Goal: Transaction & Acquisition: Purchase product/service

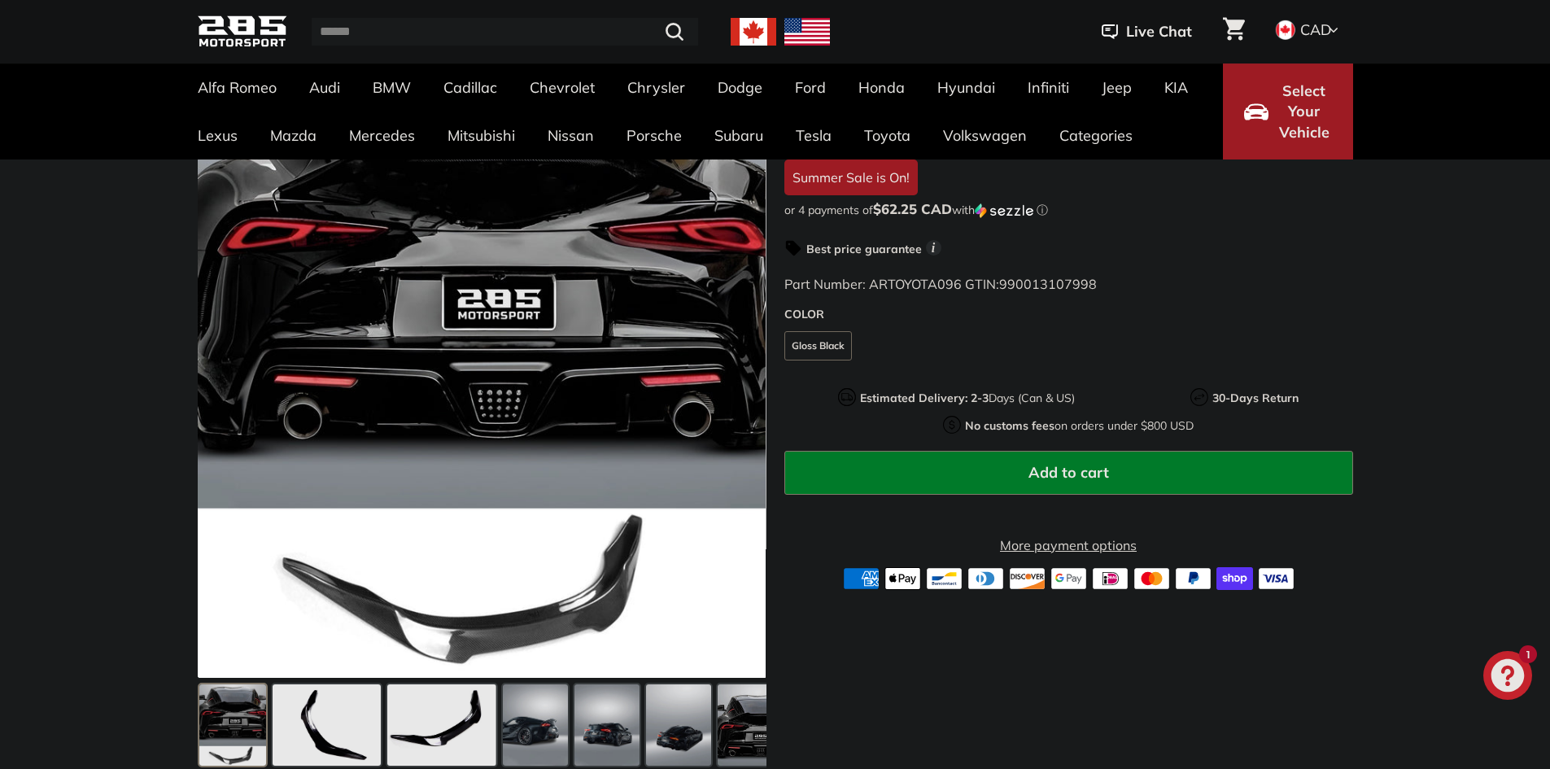
scroll to position [326, 0]
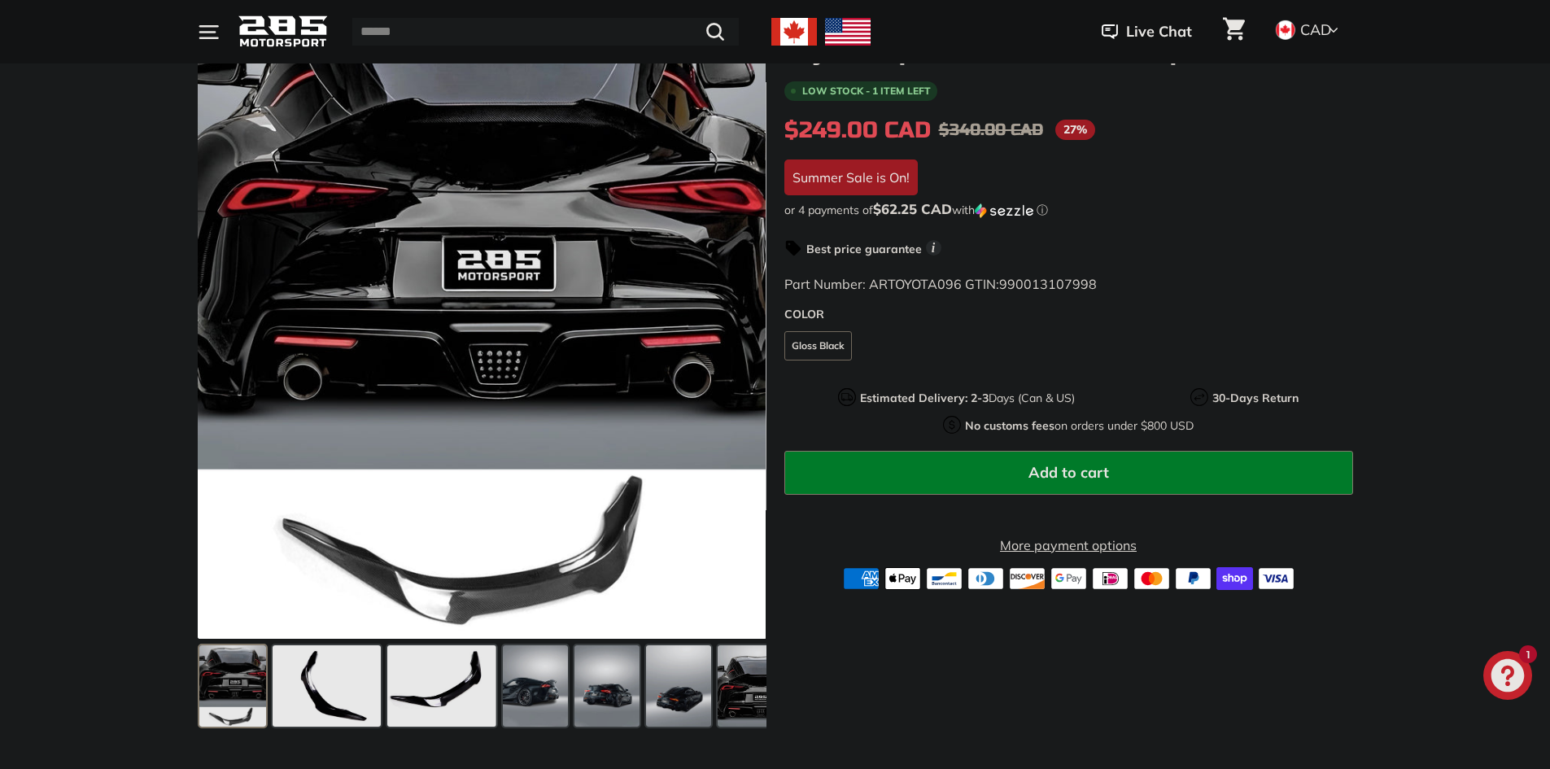
click at [982, 345] on fieldset "COLOR Gloss Black" at bounding box center [1069, 354] width 569 height 46
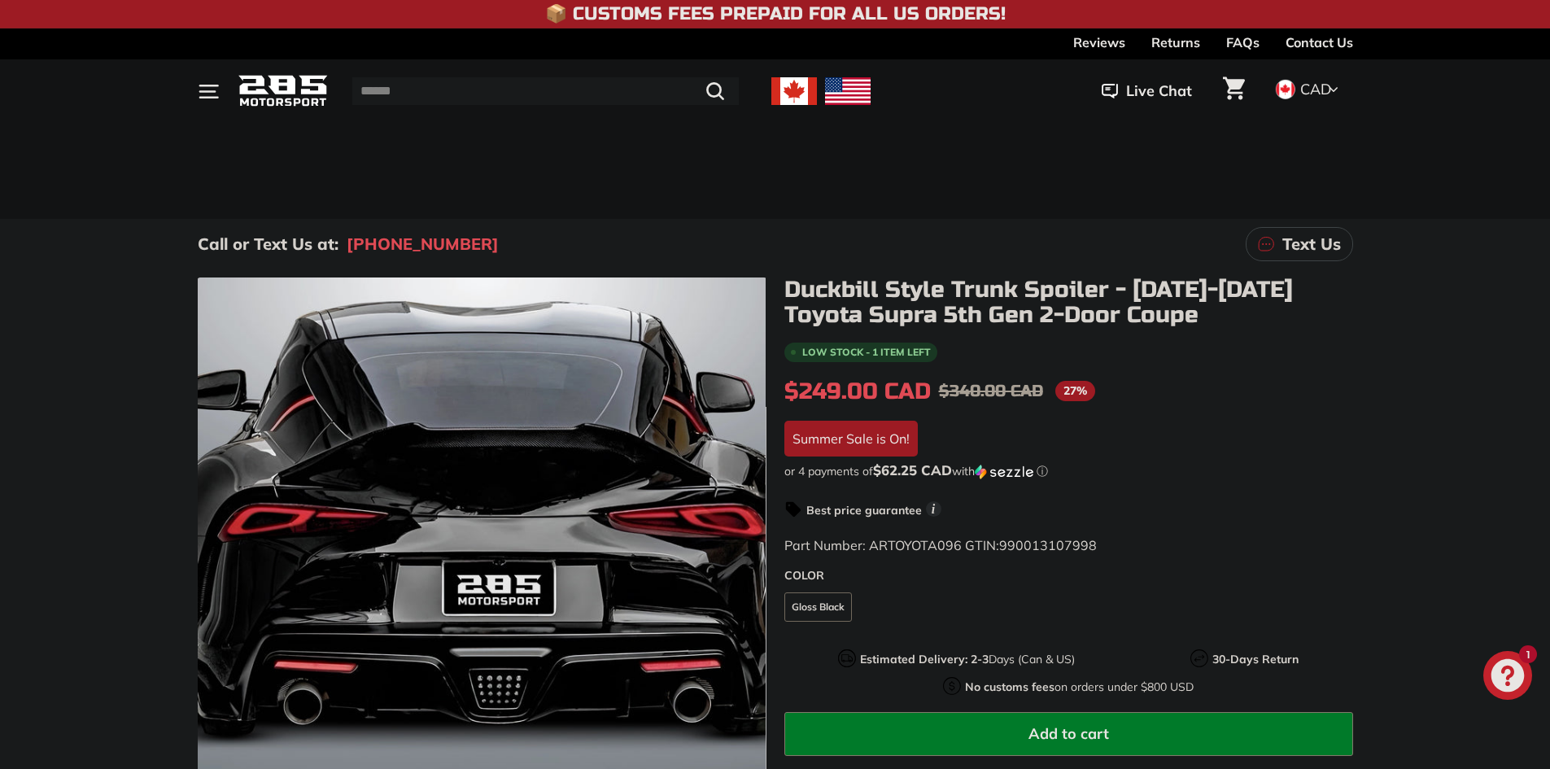
scroll to position [0, 0]
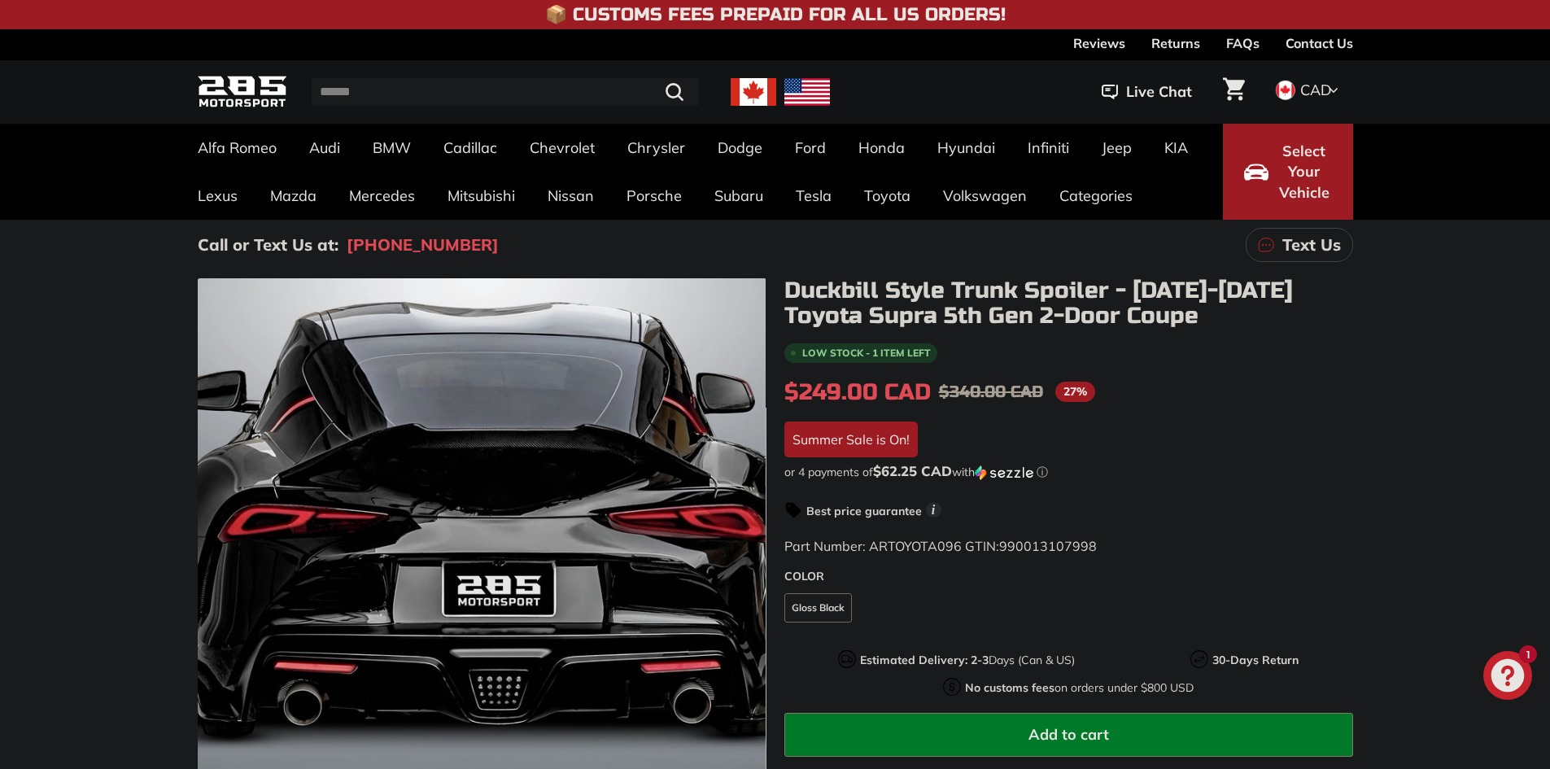
click at [225, 88] on img at bounding box center [243, 92] width 90 height 38
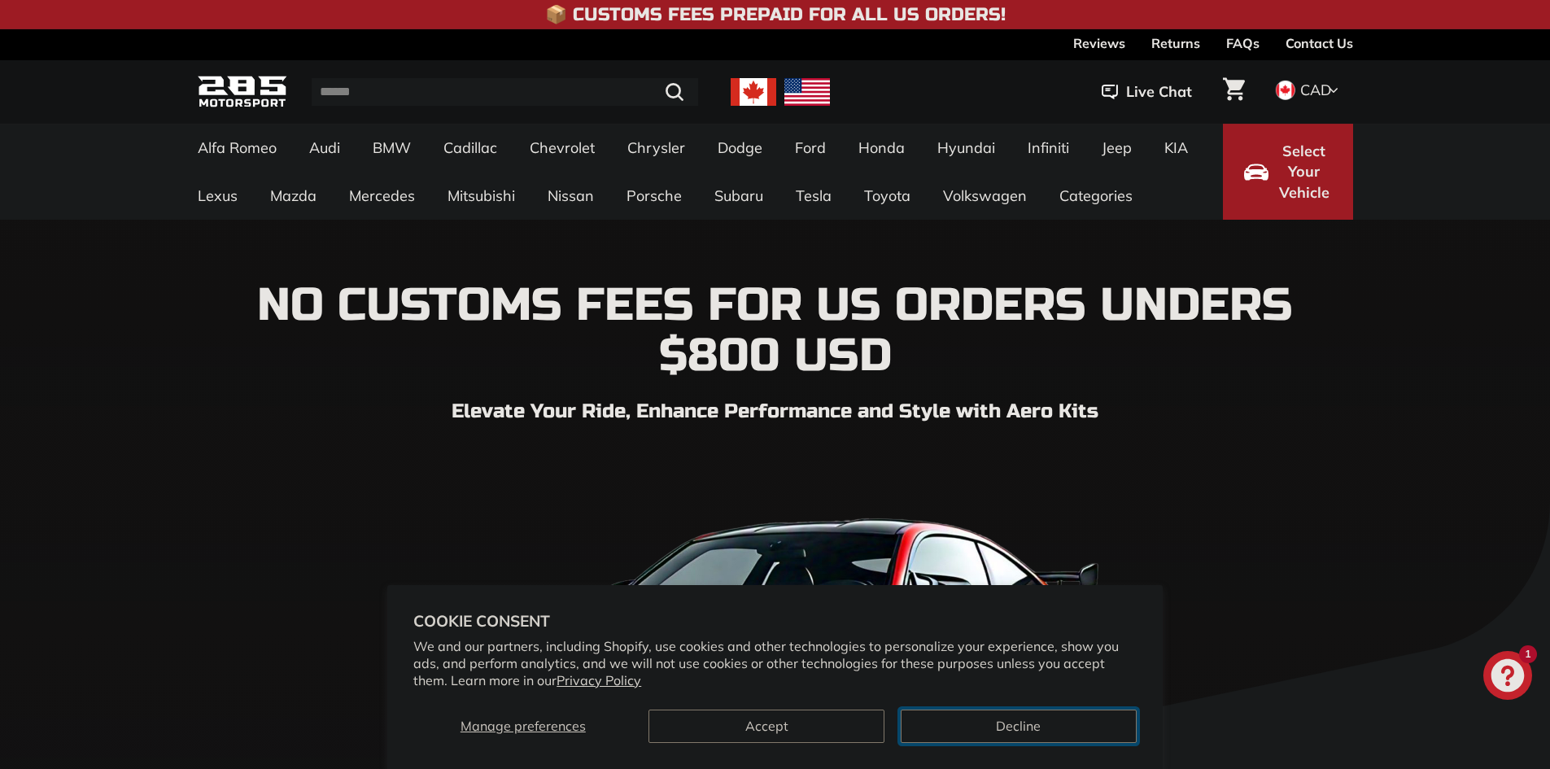
click at [1023, 722] on button "Decline" at bounding box center [1019, 726] width 236 height 33
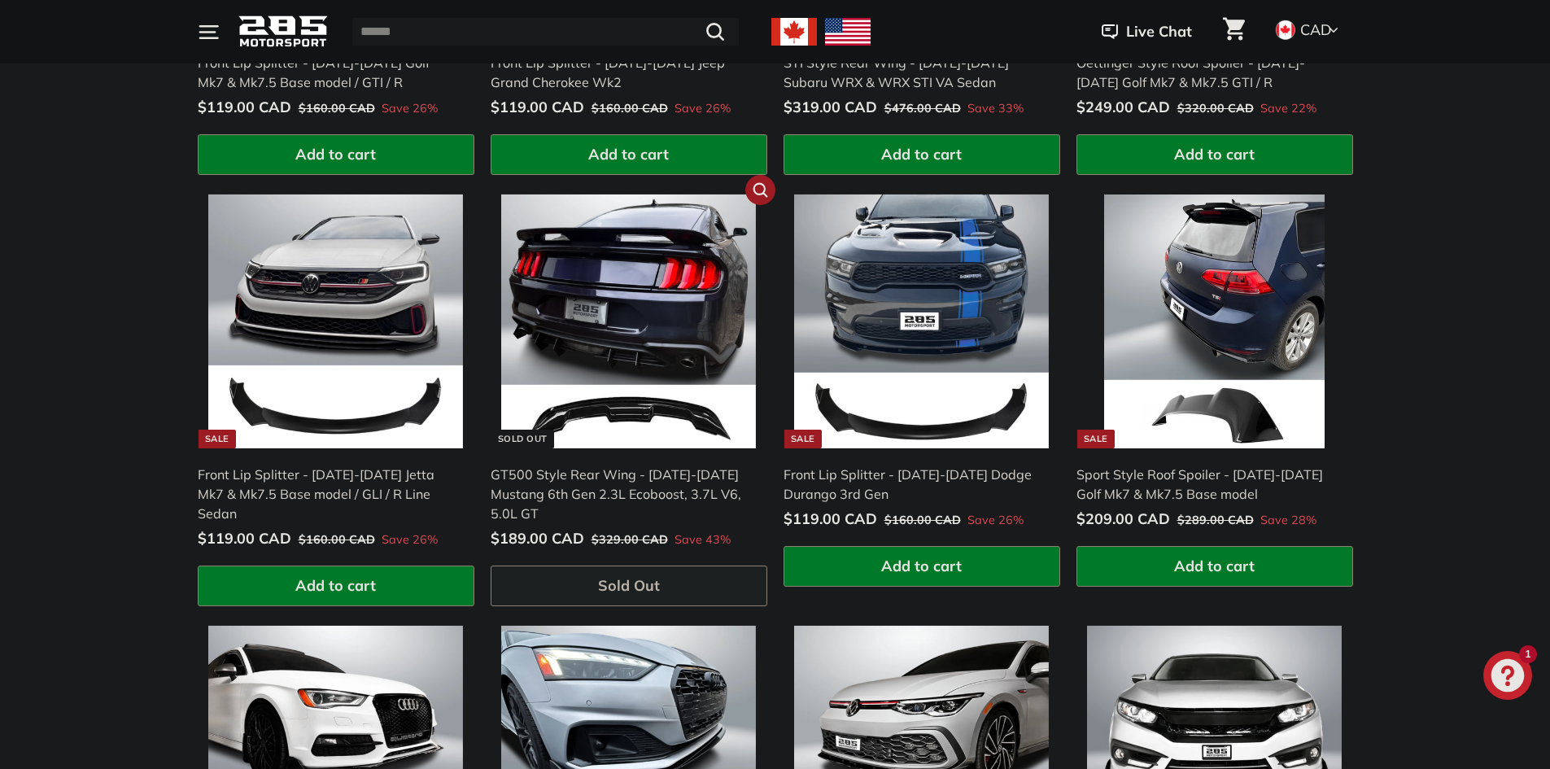
scroll to position [1384, 0]
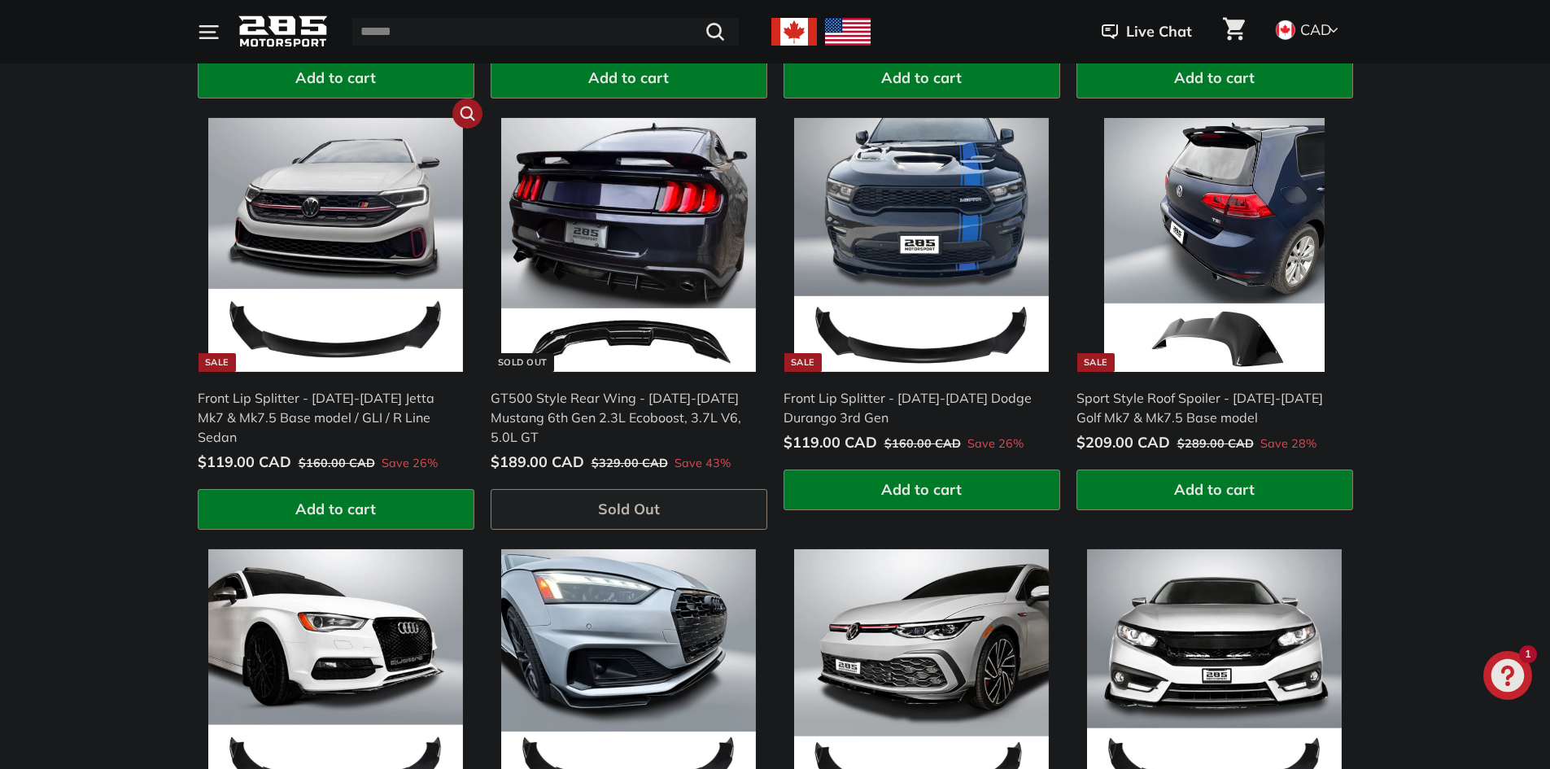
drag, startPoint x: 500, startPoint y: 317, endPoint x: 325, endPoint y: 313, distance: 175.0
click at [98, 223] on div "**********" at bounding box center [775, 311] width 1550 height 1358
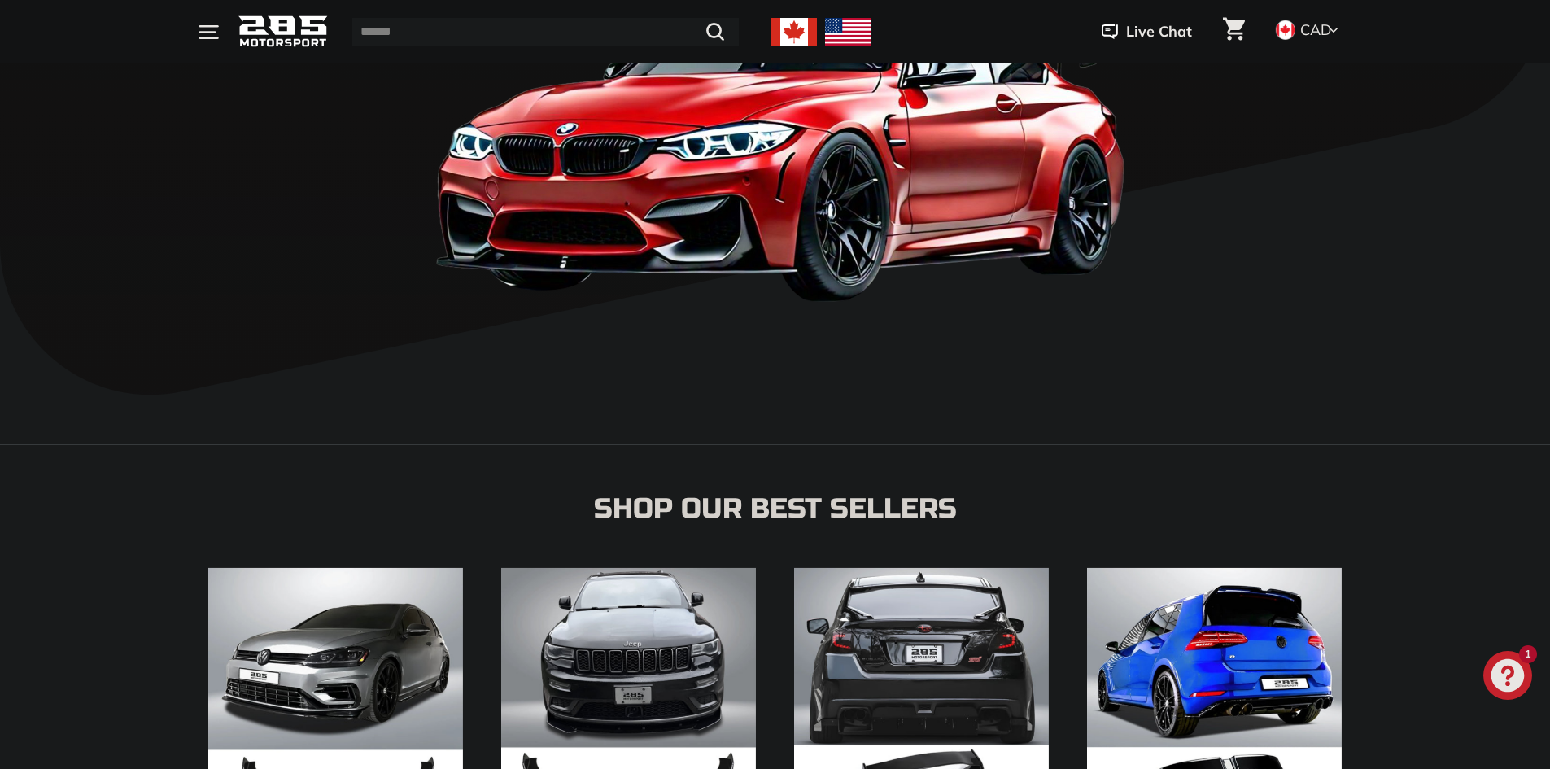
scroll to position [0, 0]
